Goal: Task Accomplishment & Management: Use online tool/utility

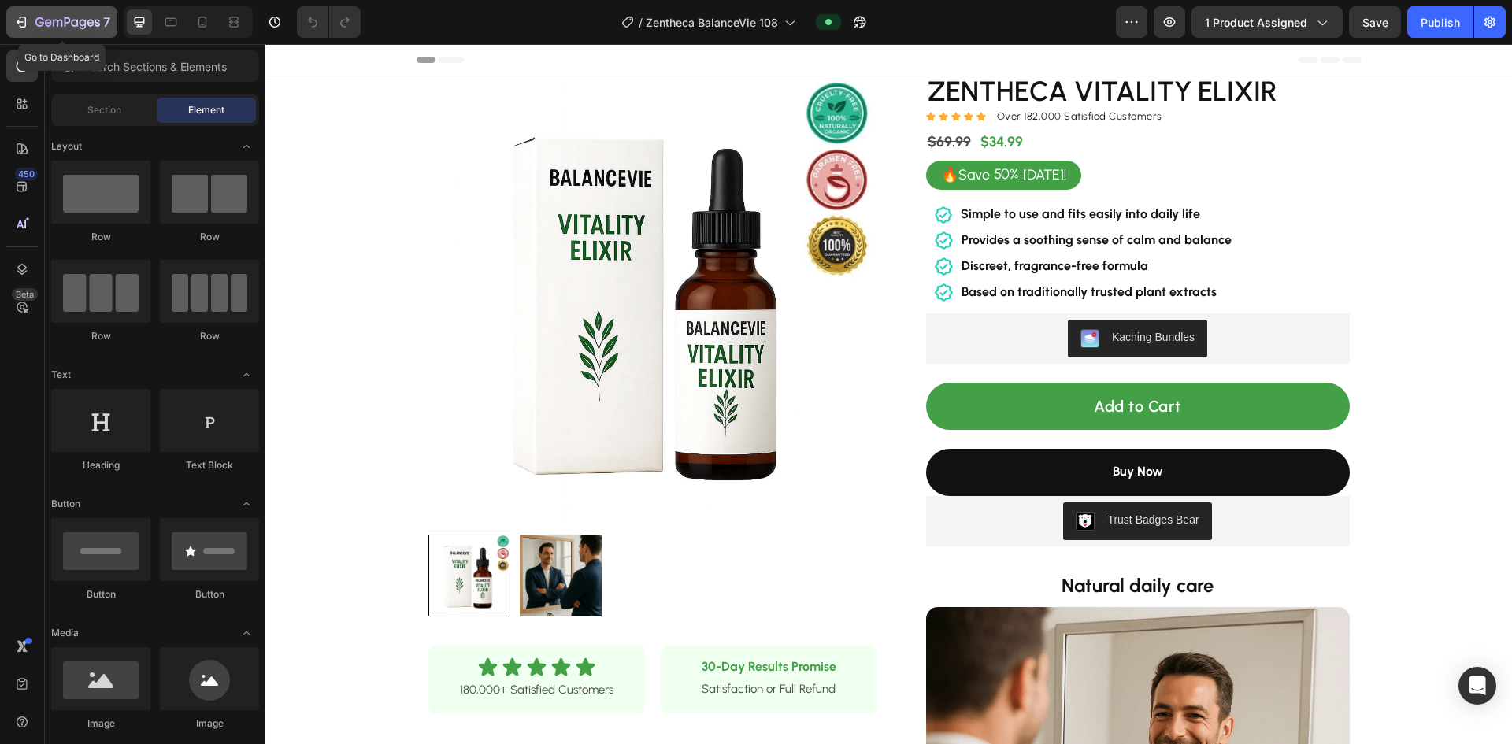
click at [29, 22] on div "7" at bounding box center [61, 22] width 97 height 19
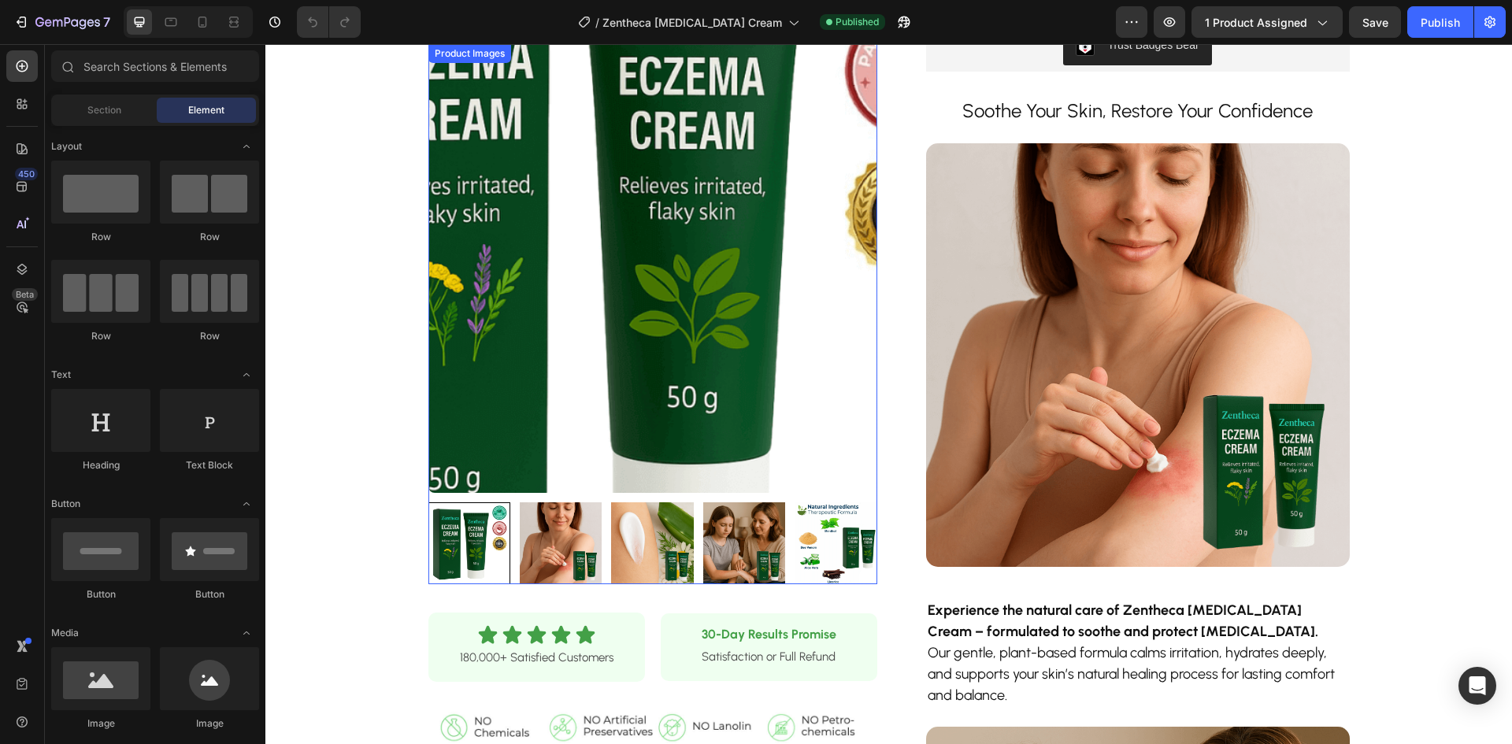
scroll to position [787, 0]
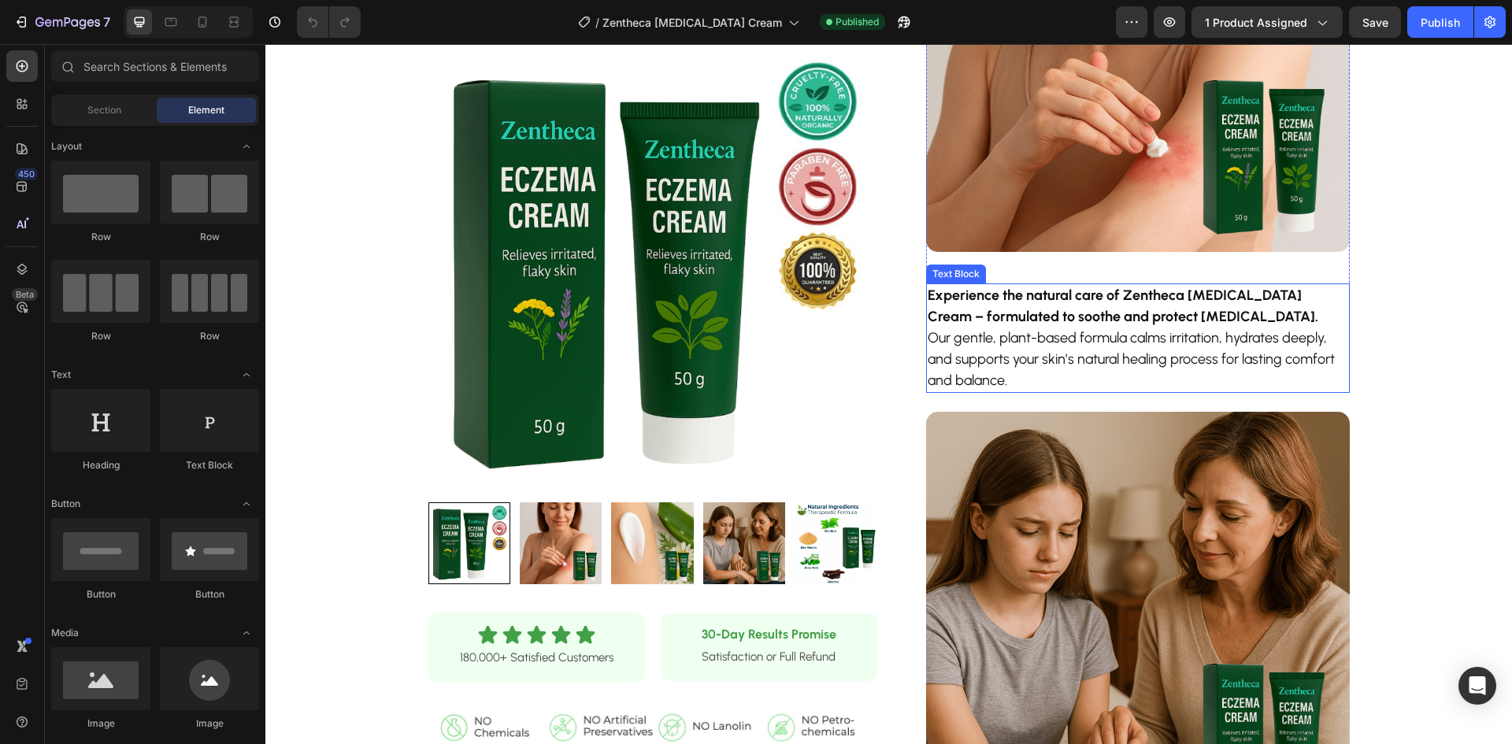
click at [1034, 325] on p "Experience the natural care of Zentheca [MEDICAL_DATA] Cream – formulated to so…" at bounding box center [1138, 338] width 421 height 106
click at [1035, 325] on p "Experience the natural care of Zentheca [MEDICAL_DATA] Cream – formulated to so…" at bounding box center [1138, 338] width 421 height 106
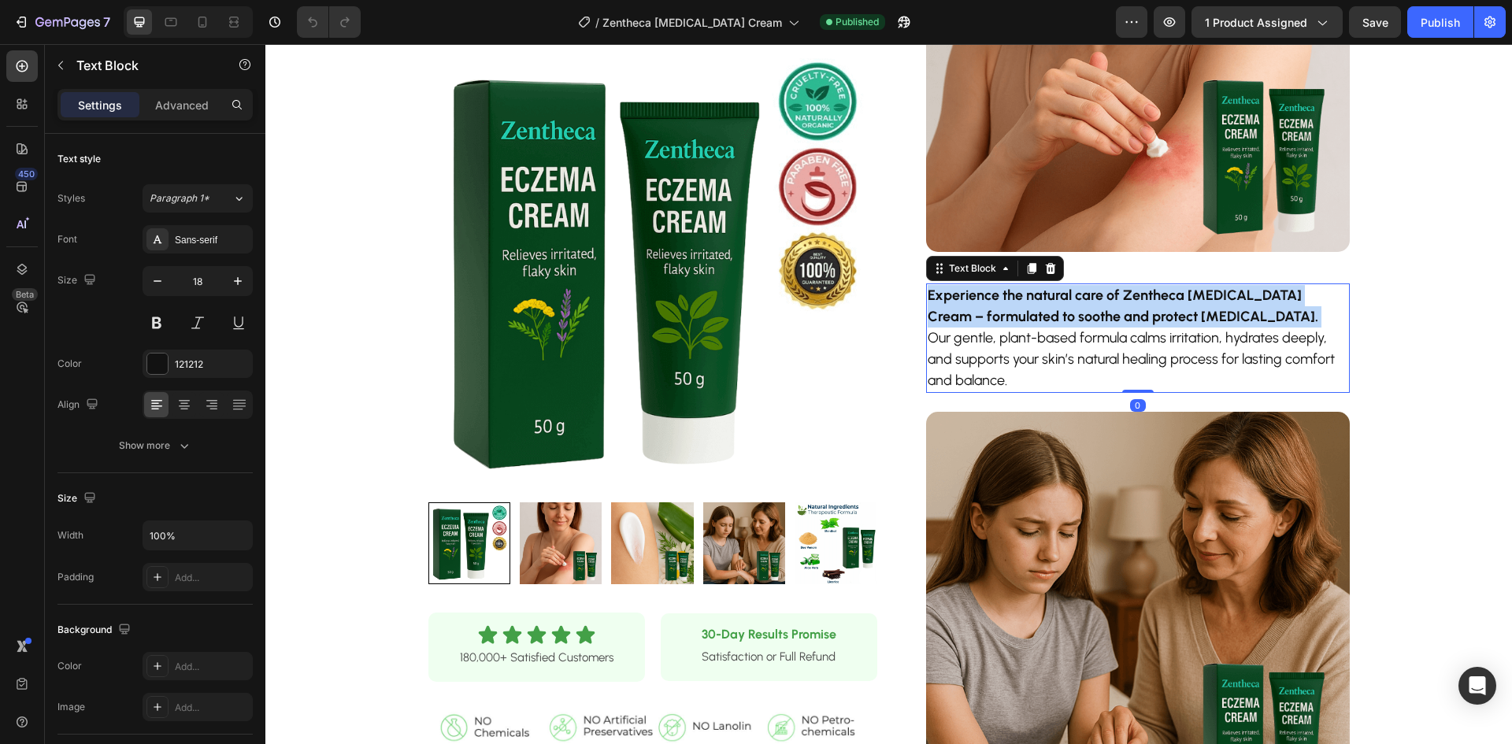
click at [1035, 325] on p "Experience the natural care of Zentheca [MEDICAL_DATA] Cream – formulated to so…" at bounding box center [1138, 338] width 421 height 106
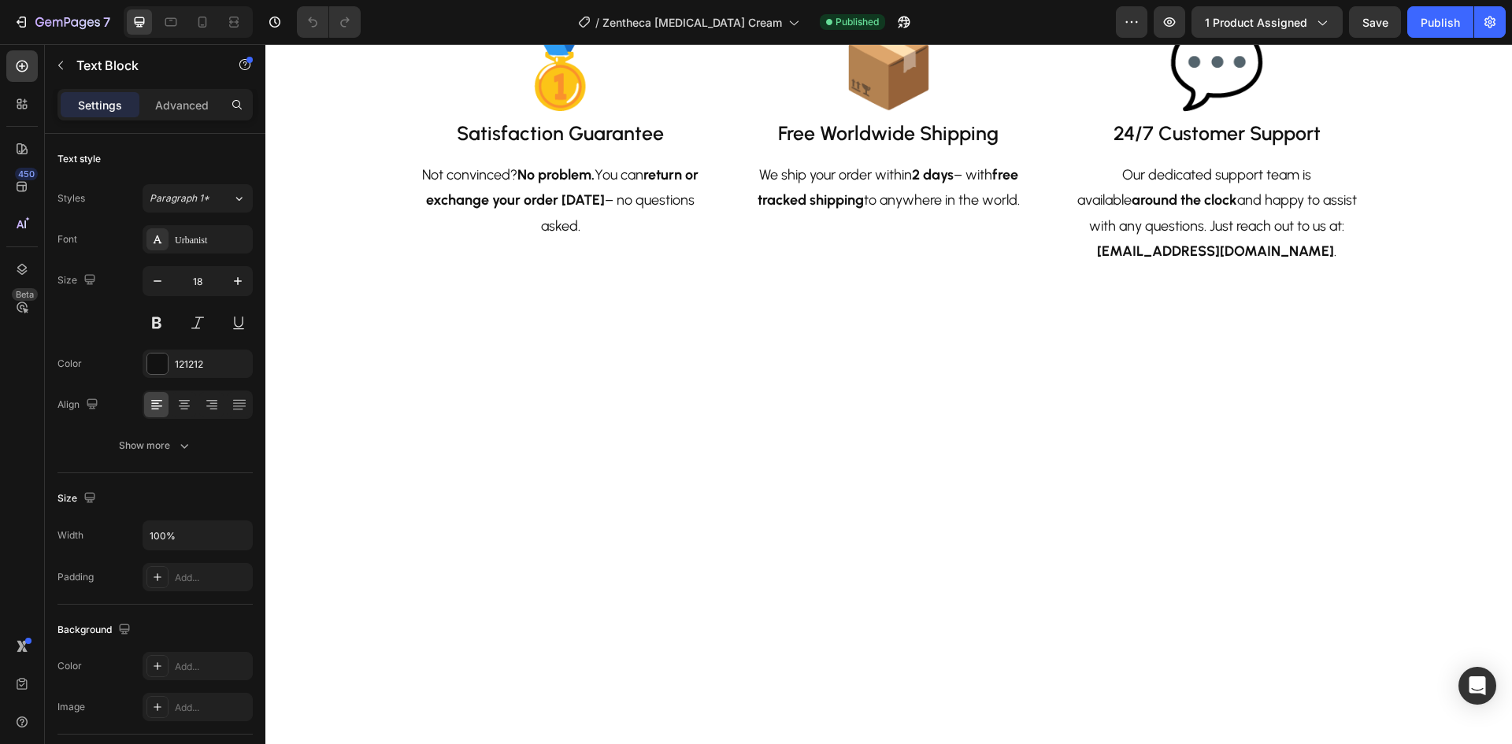
scroll to position [2599, 0]
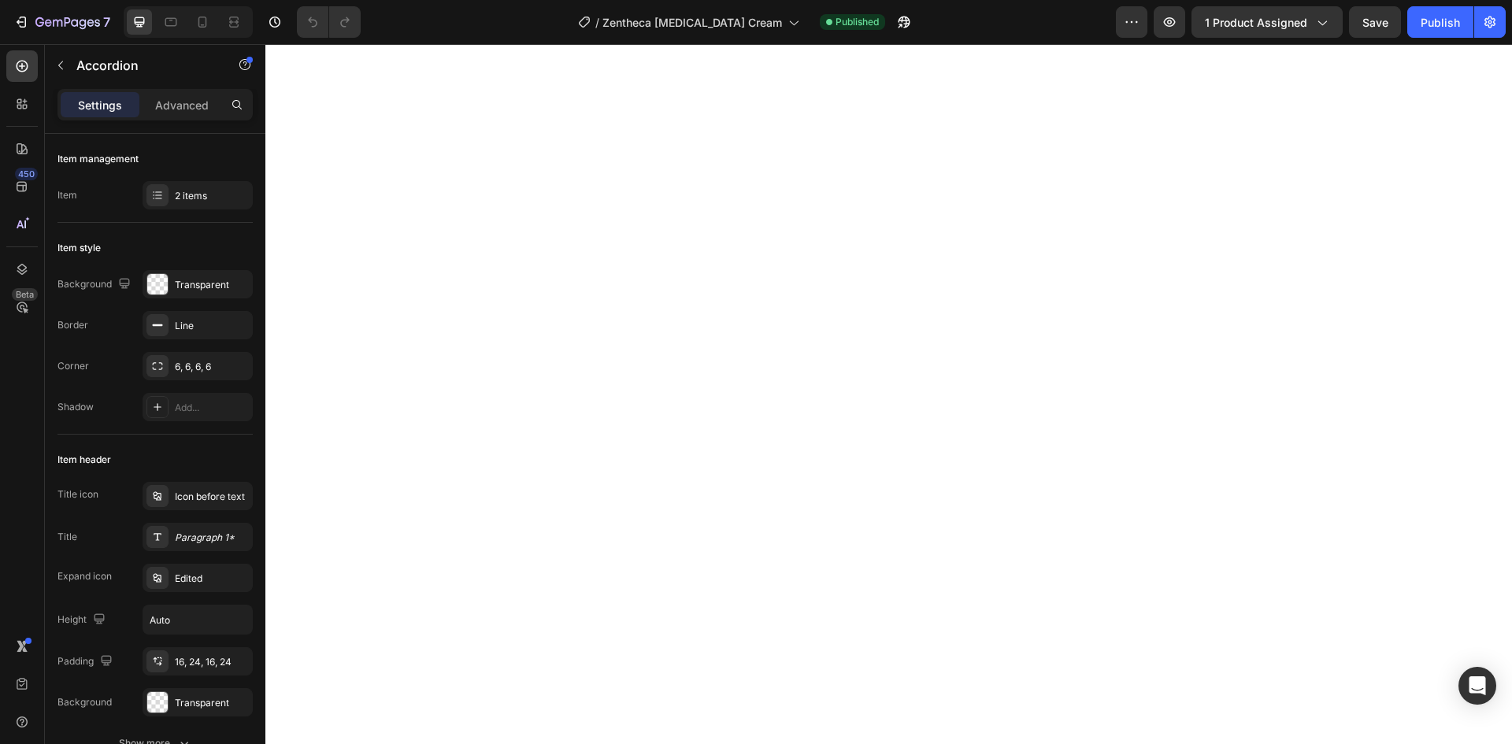
scroll to position [2677, 0]
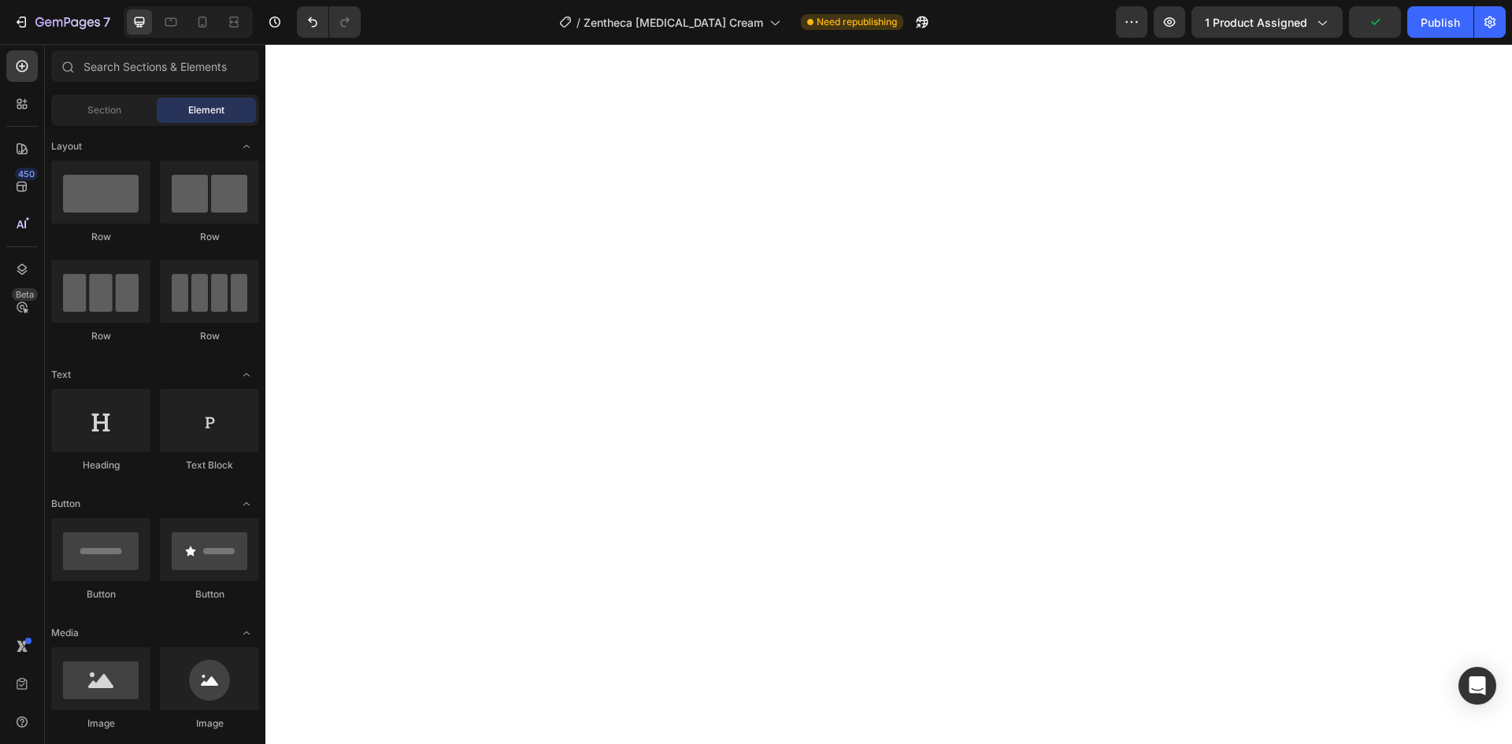
scroll to position [1890, 0]
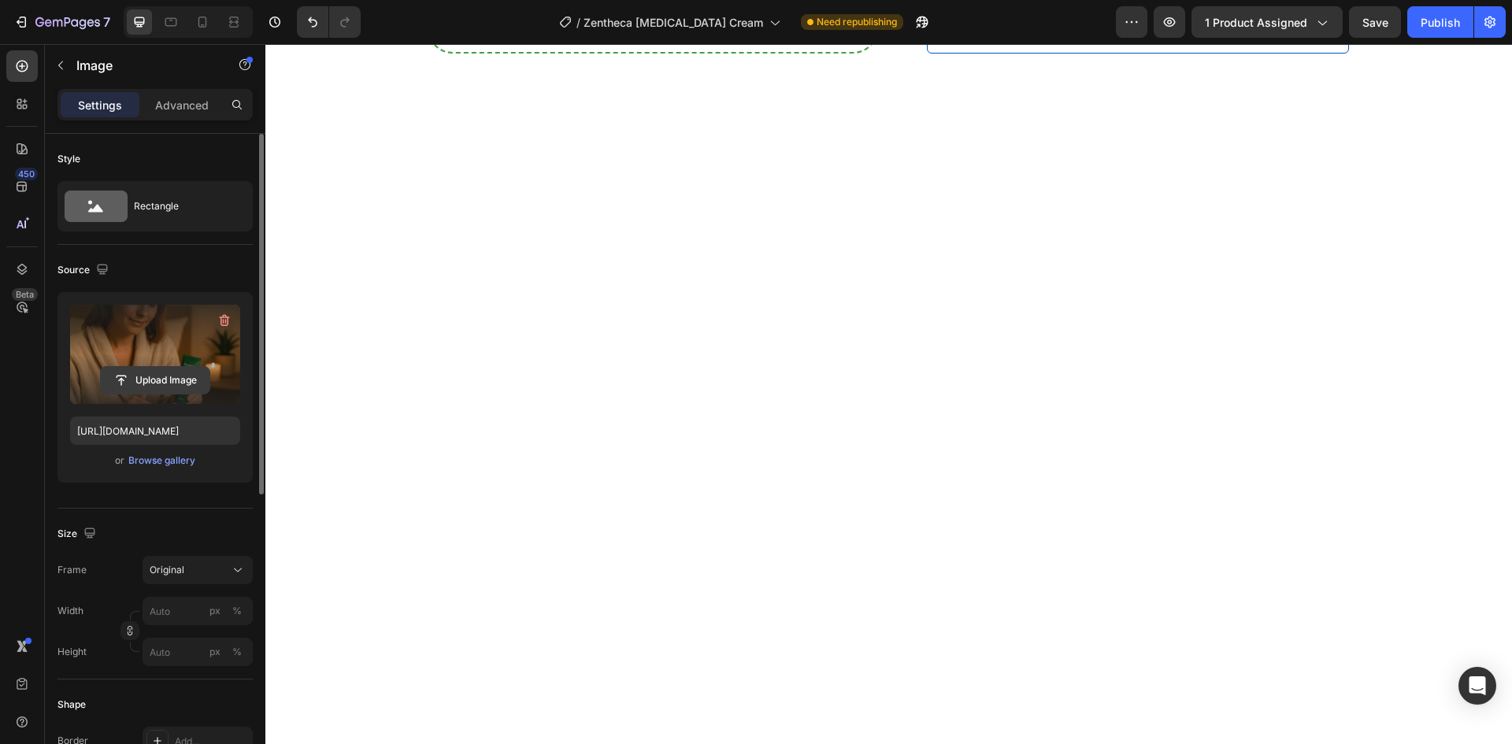
click at [143, 383] on input "file" at bounding box center [155, 380] width 109 height 27
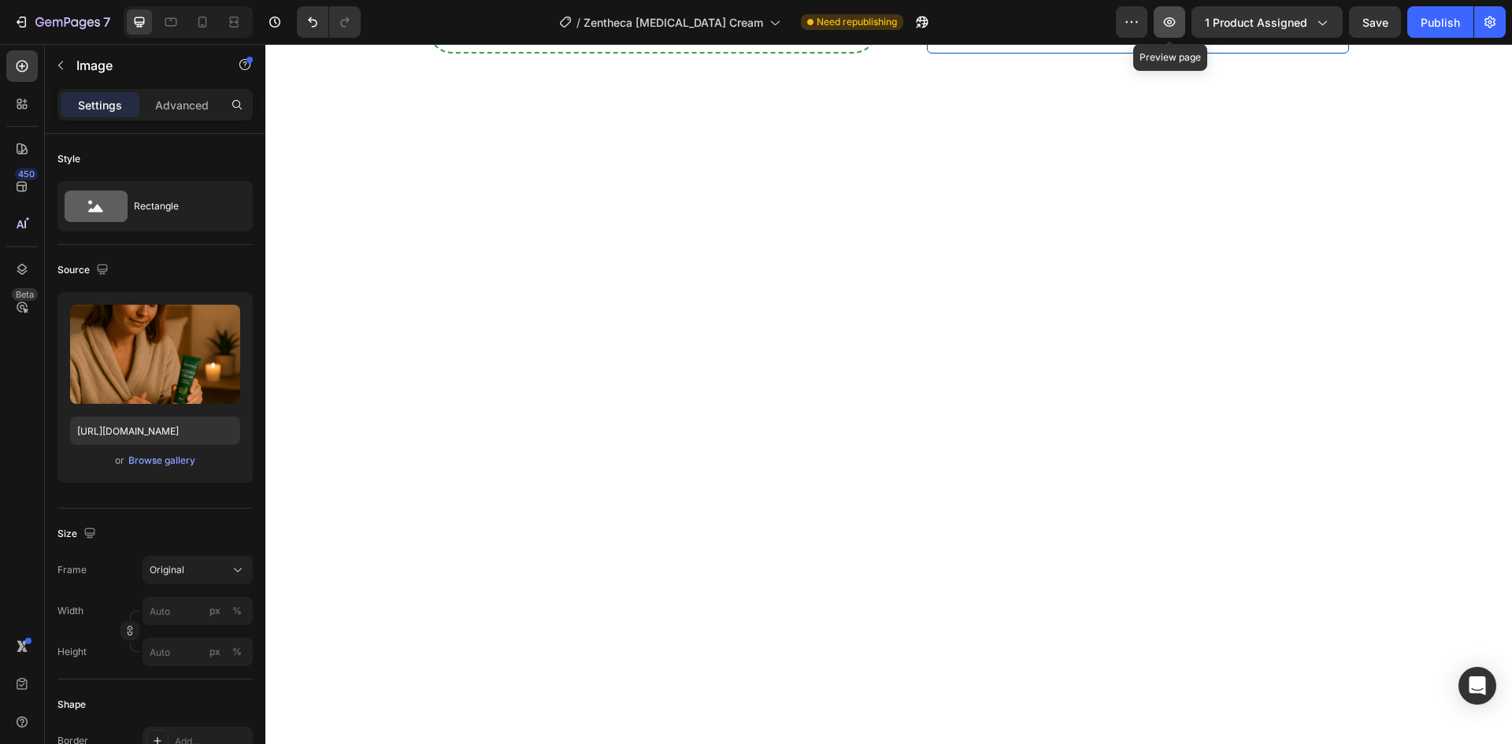
click at [1172, 13] on button "button" at bounding box center [1169, 21] width 31 height 31
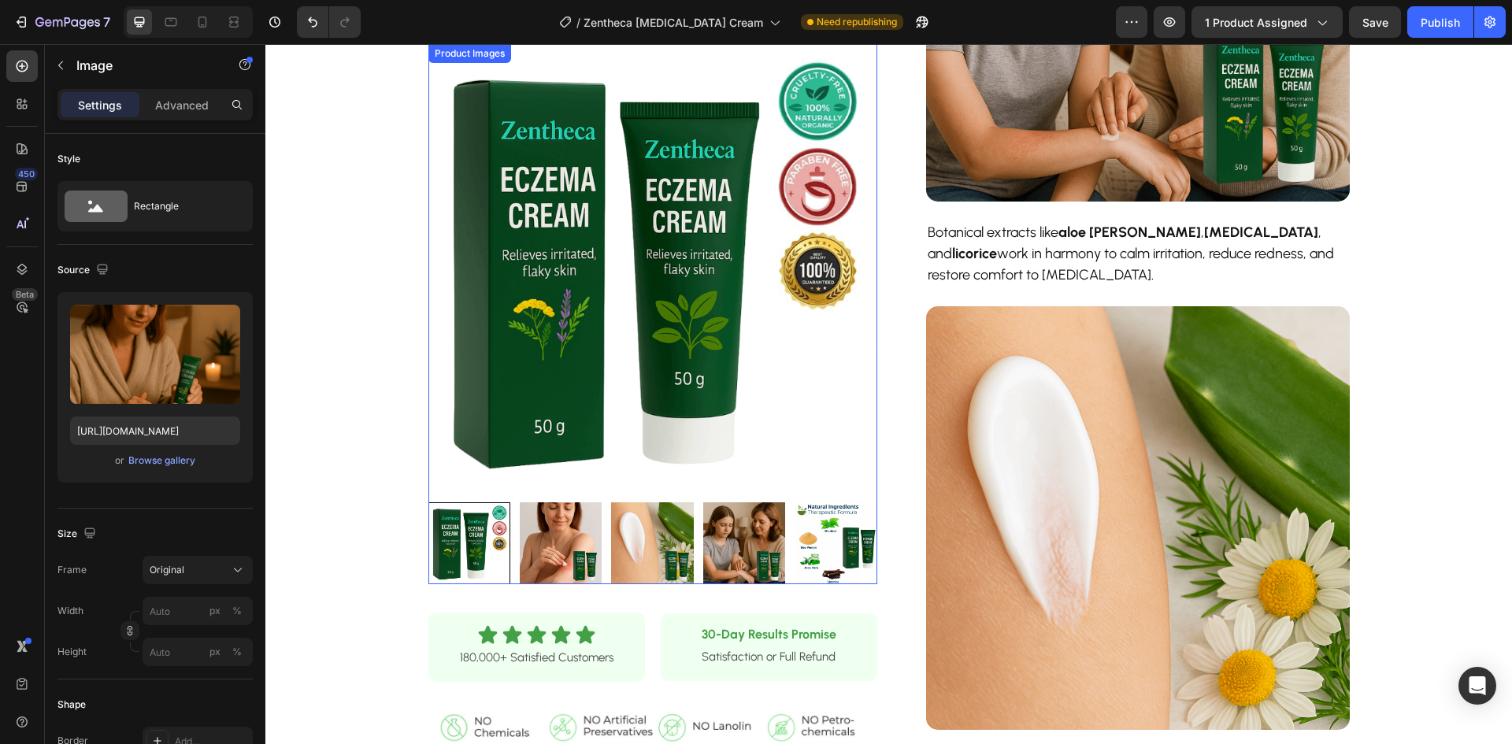
scroll to position [1181, 0]
